Goal: Task Accomplishment & Management: Manage account settings

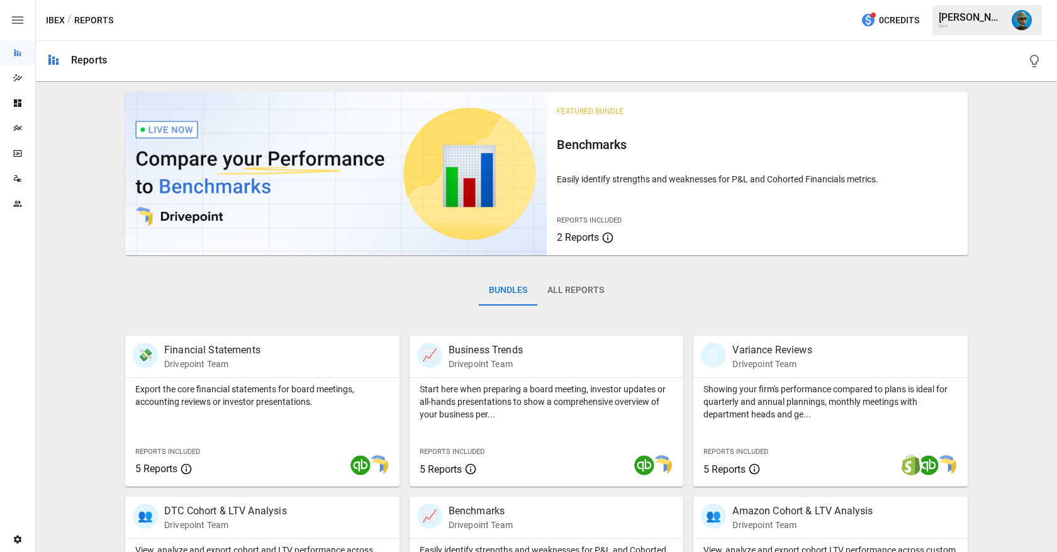
click at [1020, 13] on img "Lance Quejada" at bounding box center [1021, 20] width 20 height 20
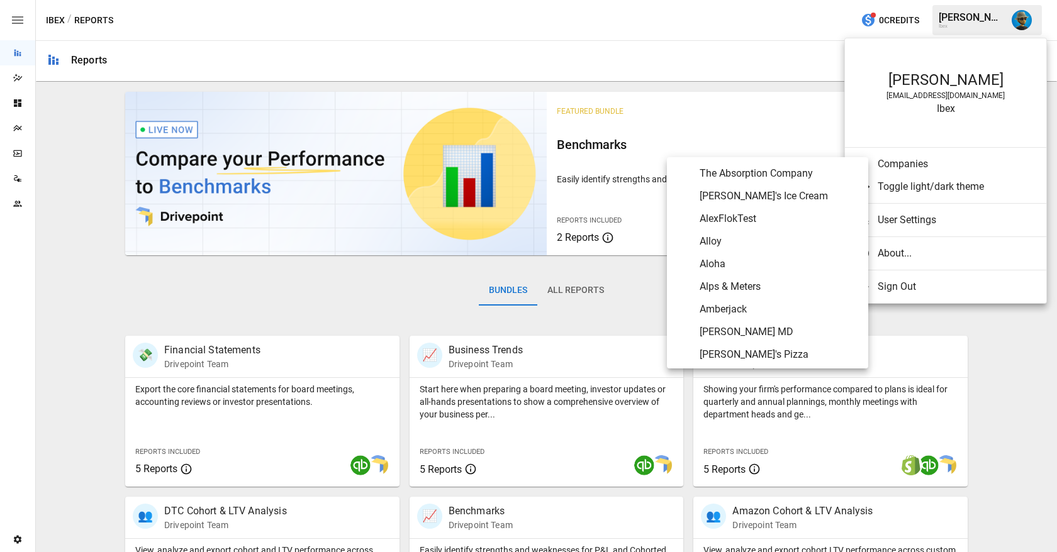
scroll to position [48, 0]
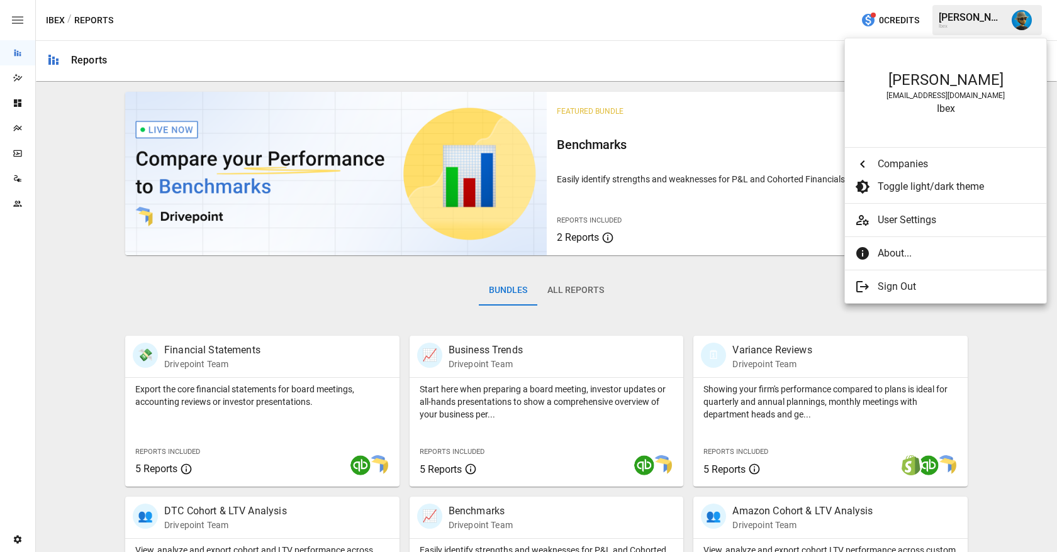
click at [893, 221] on span "User Settings" at bounding box center [956, 220] width 159 height 15
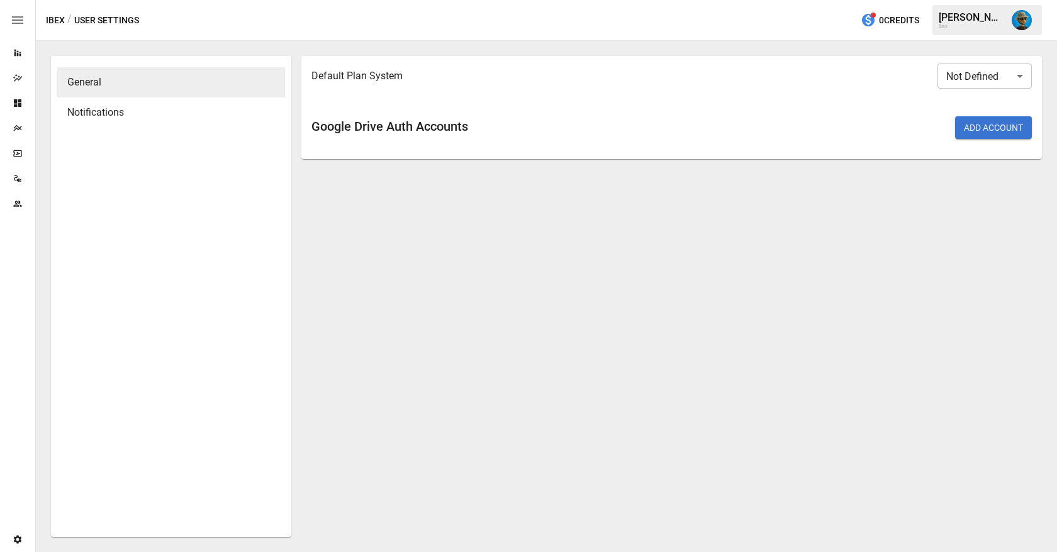
click at [135, 103] on div "Notifications" at bounding box center [171, 112] width 228 height 30
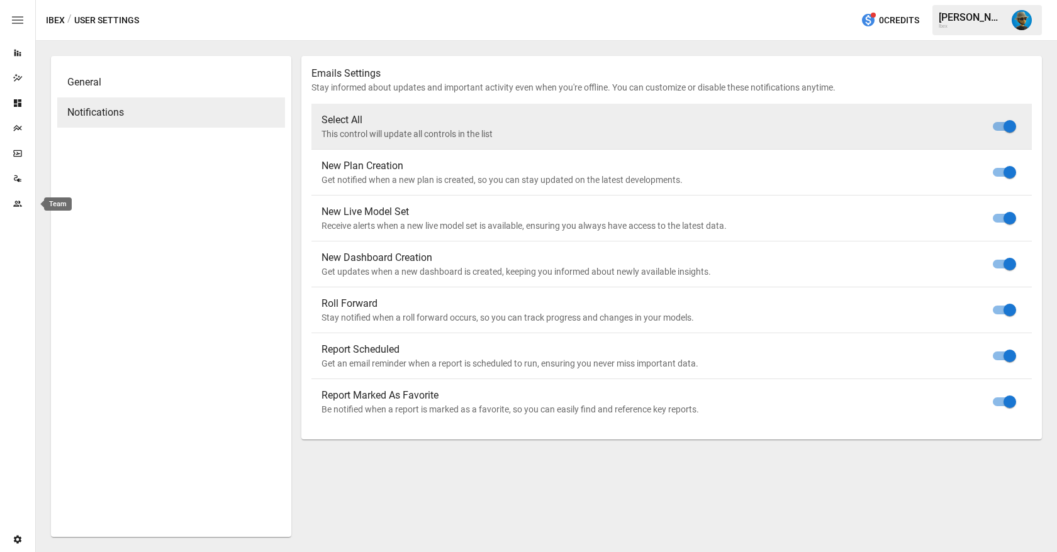
click at [16, 201] on icon "Team" at bounding box center [17, 204] width 8 height 6
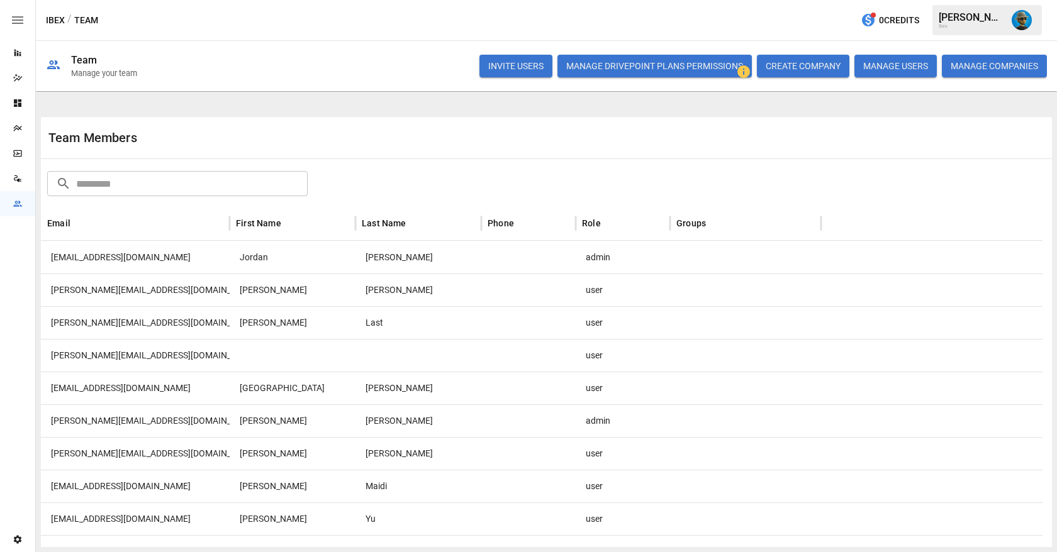
click at [1016, 21] on img "Lance Quejada" at bounding box center [1021, 20] width 20 height 20
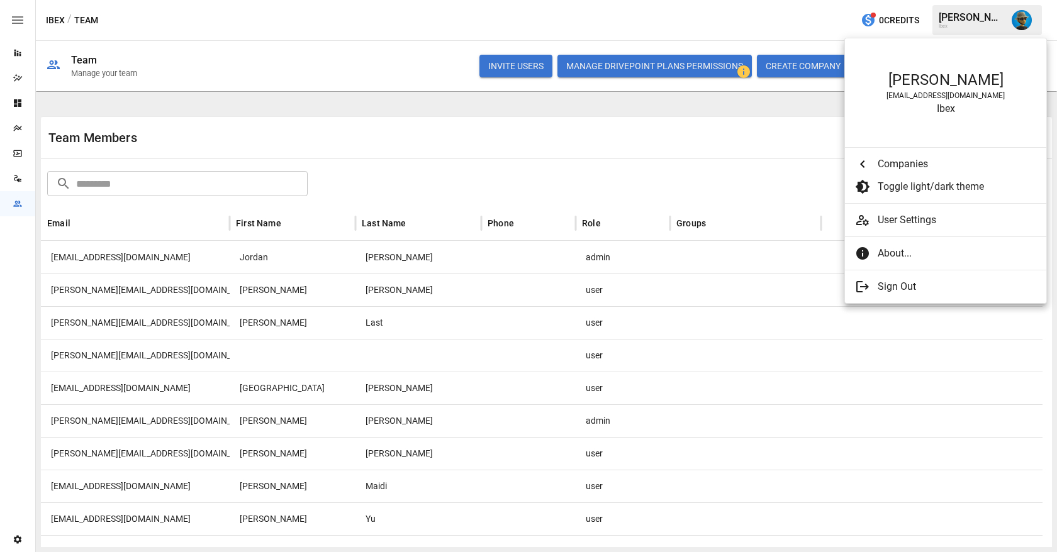
click at [916, 223] on span "User Settings" at bounding box center [956, 220] width 159 height 15
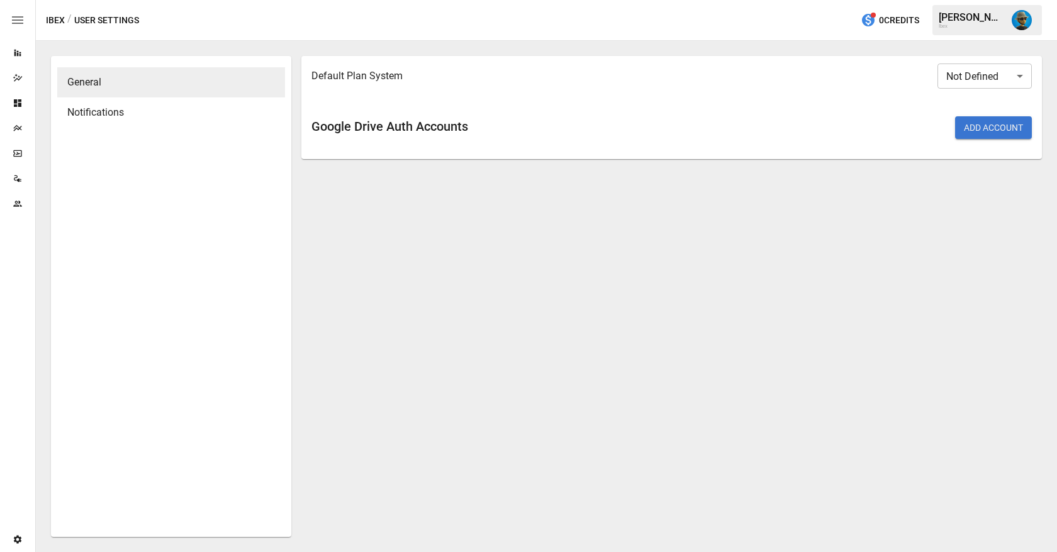
click at [974, 25] on body "Reports Dazzler Studio Dashboards Plans SmartModel ™ Data Sources Team Settings…" at bounding box center [528, 25] width 1057 height 0
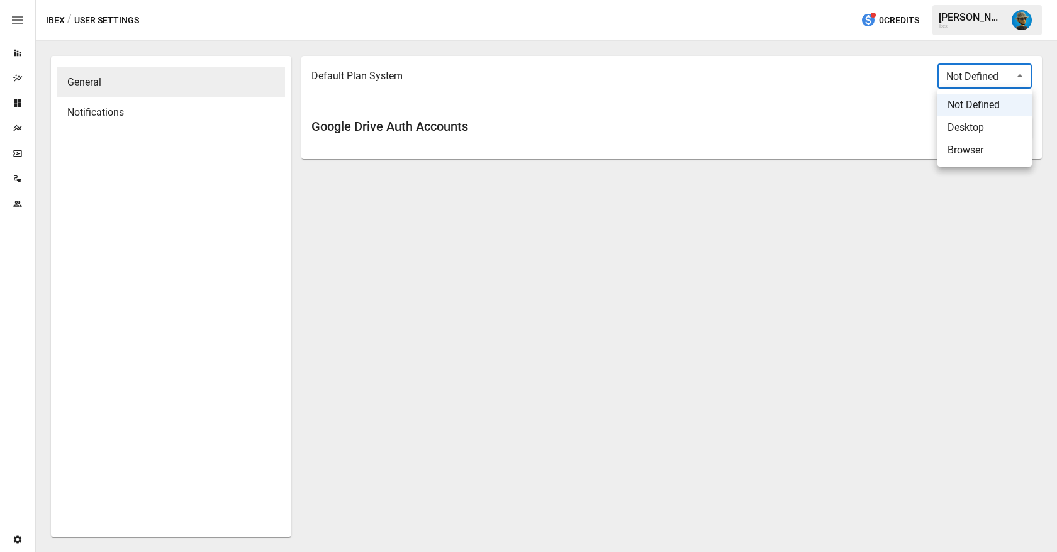
click at [833, 176] on div at bounding box center [528, 276] width 1057 height 552
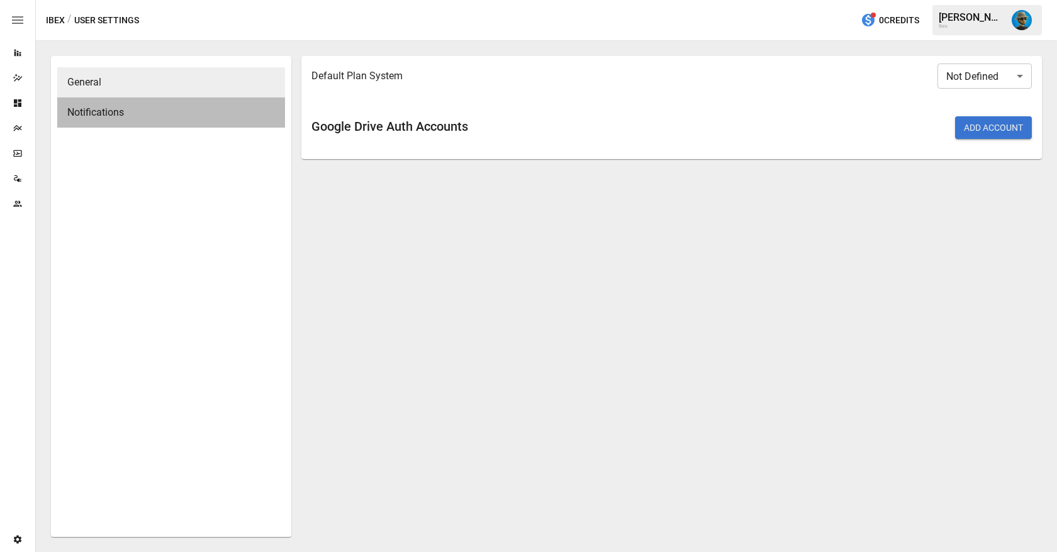
click at [194, 117] on span "Notifications" at bounding box center [171, 112] width 208 height 15
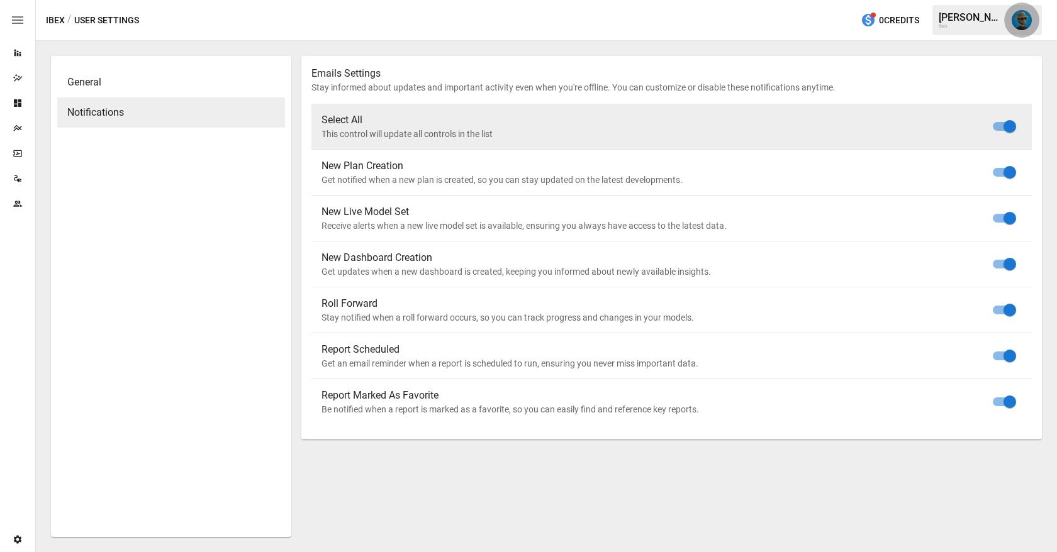
click at [1029, 12] on button "button" at bounding box center [1021, 20] width 35 height 35
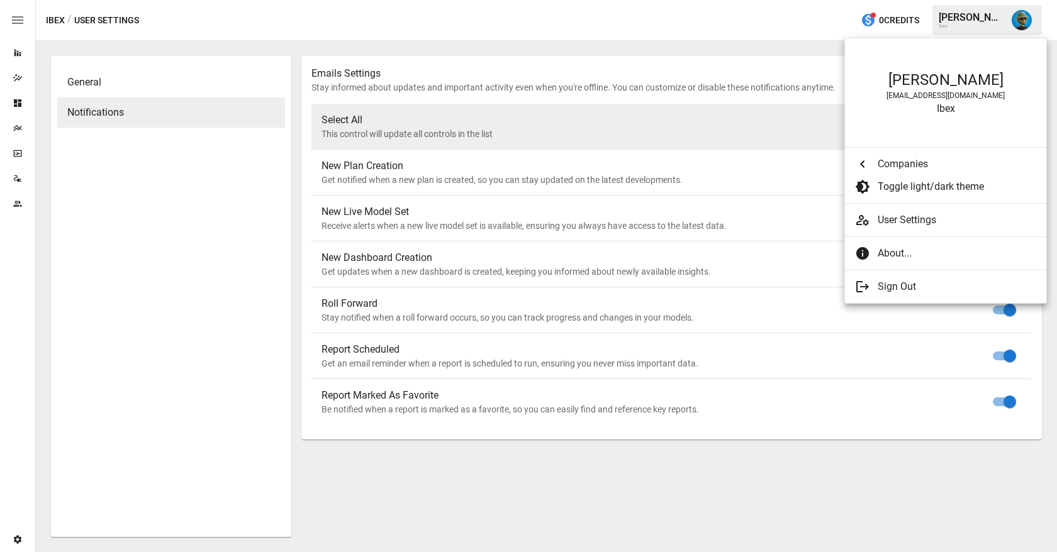
click at [945, 85] on div "[PERSON_NAME]" at bounding box center [945, 80] width 176 height 18
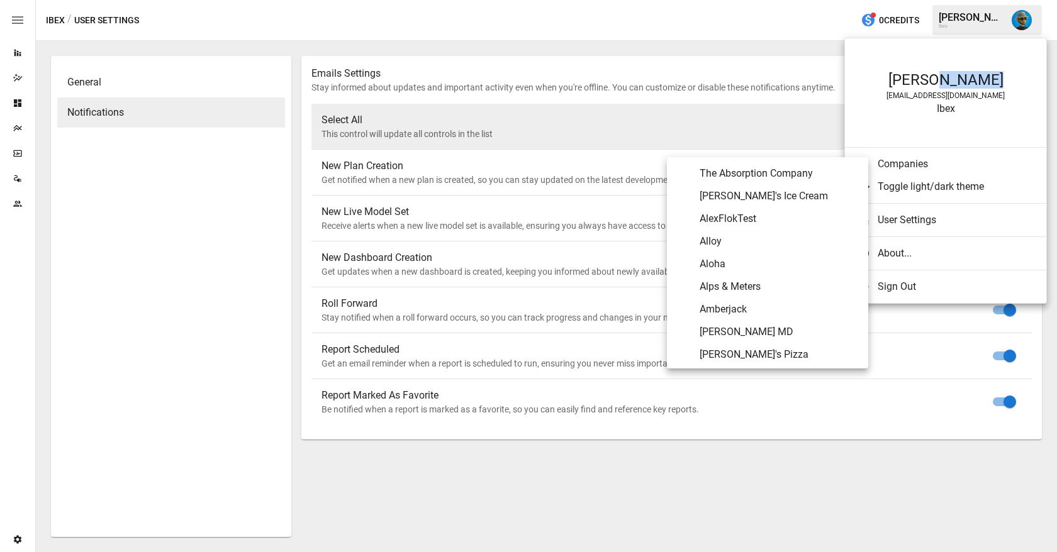
click at [888, 168] on span "Companies" at bounding box center [956, 164] width 159 height 15
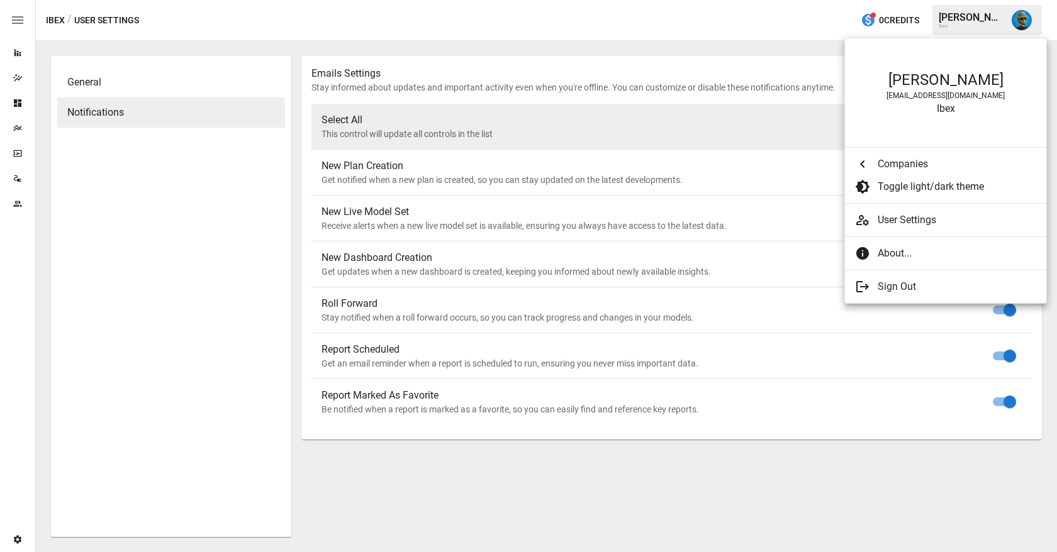
click at [673, 447] on div at bounding box center [528, 276] width 1057 height 552
